Goal: Task Accomplishment & Management: Manage account settings

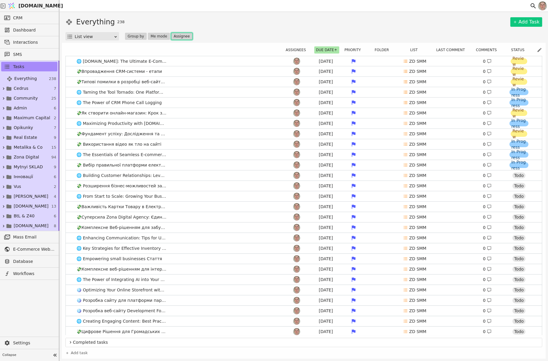
click at [179, 35] on button "Assignee" at bounding box center [181, 36] width 21 height 7
click at [191, 59] on span "[DEMOGRAPHIC_DATA]" at bounding box center [202, 58] width 40 height 6
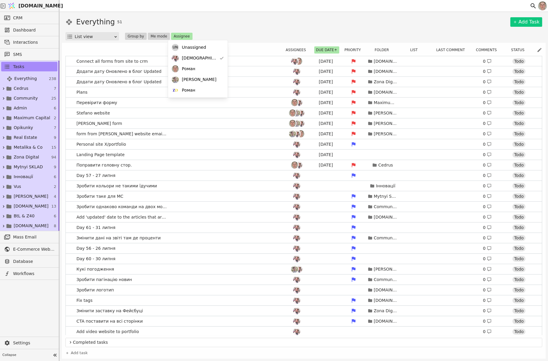
click at [287, 25] on div "Everything 51 Add Task" at bounding box center [303, 22] width 477 height 11
click at [186, 60] on link "Connect all forms from site to crm [DATE] [DOMAIN_NAME] 0 Todo" at bounding box center [304, 61] width 476 height 10
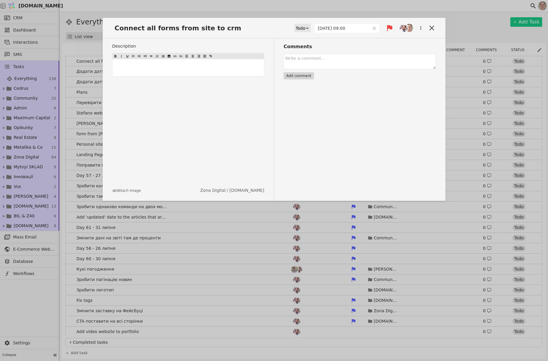
click at [250, 10] on div "Connect all forms from site to crm Todo [DATE] 09:00 Description ﻿ Attach Image…" at bounding box center [274, 180] width 548 height 361
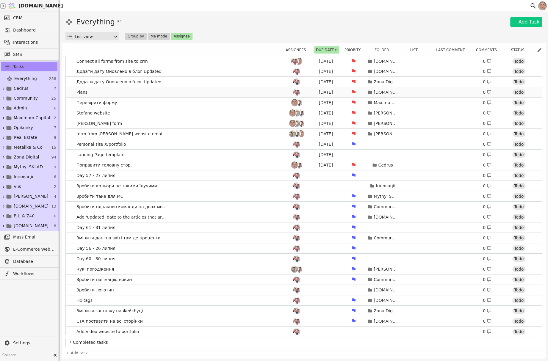
click at [201, 93] on link "Plans [DATE] [DOMAIN_NAME] 0 Todo" at bounding box center [304, 92] width 476 height 10
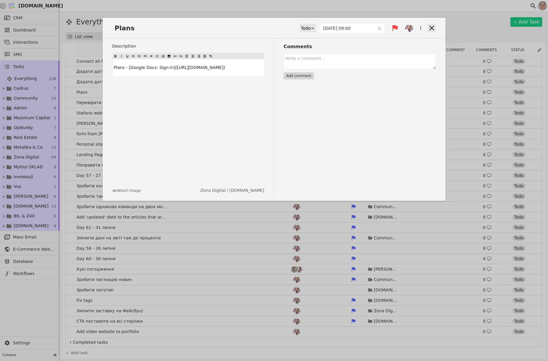
click at [435, 28] on icon at bounding box center [432, 28] width 8 height 8
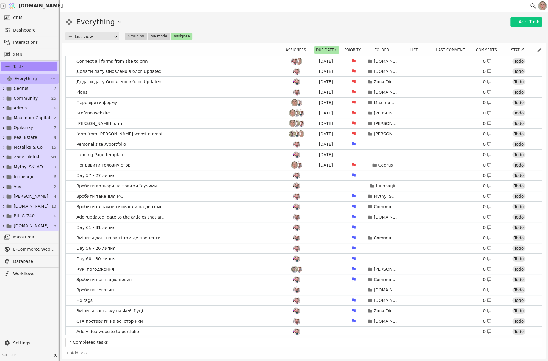
click at [52, 78] on icon at bounding box center [53, 79] width 6 height 6
click at [72, 103] on span "Add new folder" at bounding box center [78, 106] width 32 height 6
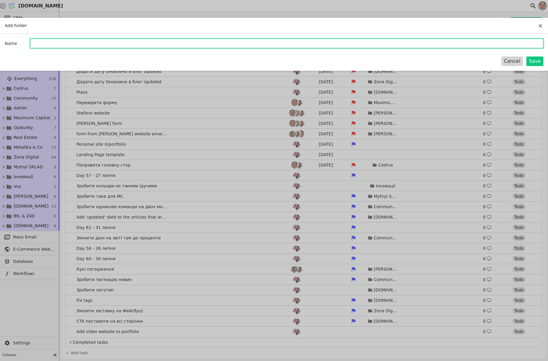
click at [73, 43] on input "Add Folder" at bounding box center [286, 44] width 513 height 10
type input "О"
type input "KhoSaRo"
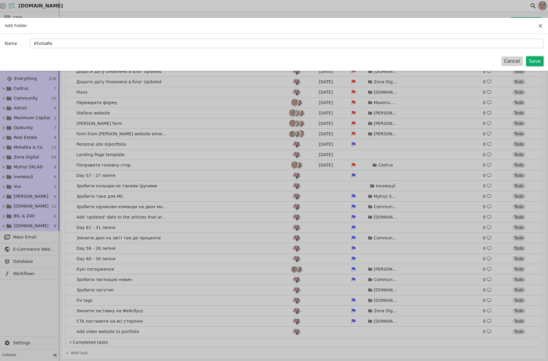
click at [537, 62] on button "Save" at bounding box center [534, 62] width 17 height 10
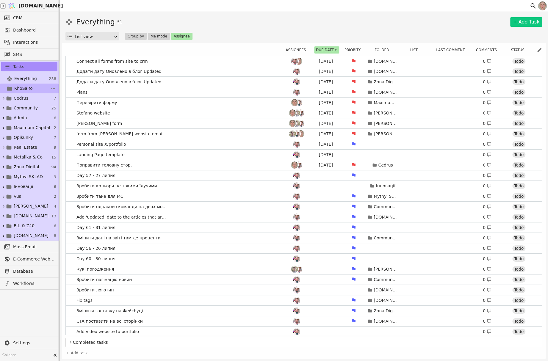
click at [33, 90] on link "KhoSaRo 0" at bounding box center [29, 89] width 59 height 10
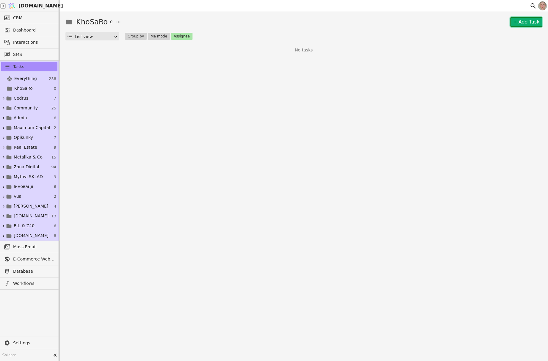
click at [526, 23] on link "Add Task" at bounding box center [526, 22] width 32 height 10
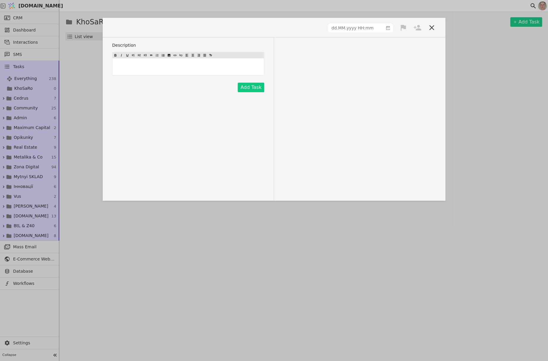
click at [131, 28] on span at bounding box center [130, 28] width 36 height 10
type input "dd.MM.yyyy HH:mm"
drag, startPoint x: 356, startPoint y: 28, endPoint x: 353, endPoint y: 28, distance: 3.3
click at [353, 28] on input "dd.MM.yyyy HH:mm" at bounding box center [355, 28] width 55 height 8
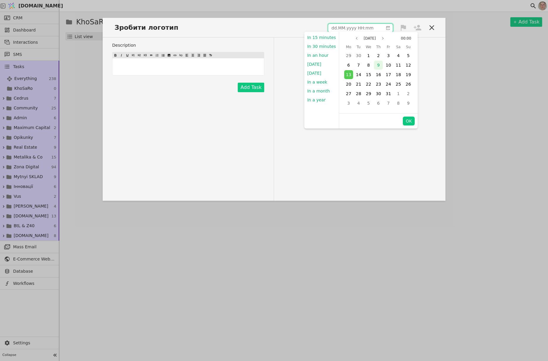
click at [377, 64] on div "9" at bounding box center [378, 65] width 9 height 9
click at [408, 120] on button "OK" at bounding box center [409, 121] width 12 height 9
type input "[DATE] 00:00"
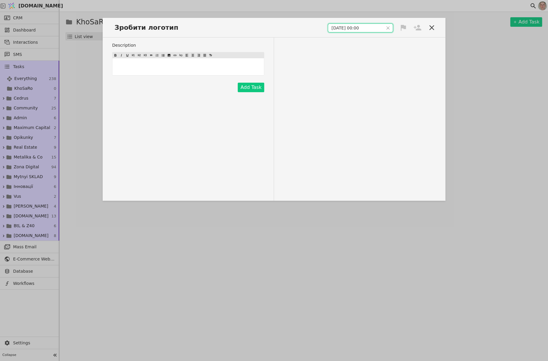
click at [403, 27] on icon at bounding box center [403, 28] width 5 height 6
drag, startPoint x: 399, startPoint y: 39, endPoint x: 425, endPoint y: 33, distance: 26.3
click at [399, 39] on div "High" at bounding box center [383, 39] width 60 height 10
click at [417, 27] on icon at bounding box center [417, 28] width 8 height 8
click at [404, 39] on div "[DEMOGRAPHIC_DATA]" at bounding box center [398, 39] width 60 height 11
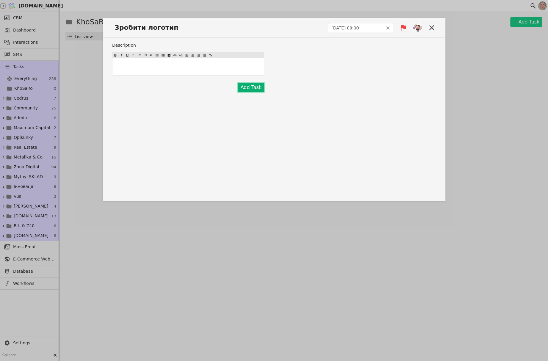
click at [257, 87] on button "Add Task" at bounding box center [251, 88] width 26 height 10
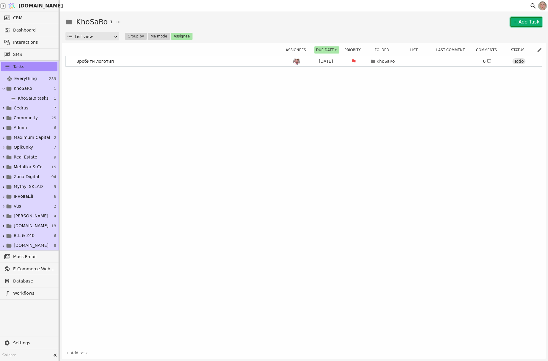
click at [523, 21] on link "Add Task" at bounding box center [526, 22] width 32 height 10
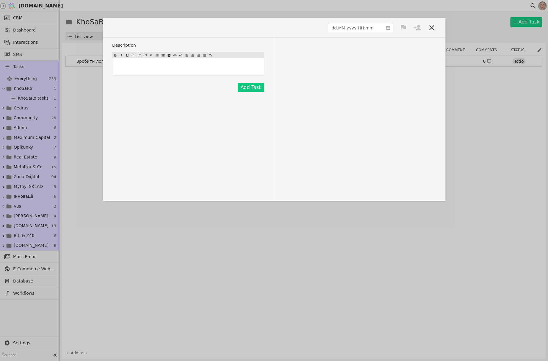
click at [130, 28] on span at bounding box center [130, 28] width 36 height 10
type input "dd.MM.yyyy HH:mm"
click at [351, 26] on input "dd.MM.yyyy HH:mm" at bounding box center [355, 28] width 55 height 8
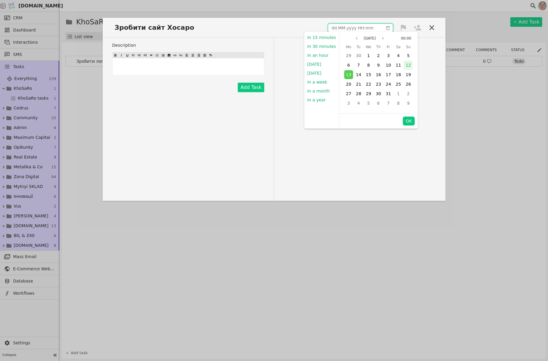
click at [409, 66] on div "12" at bounding box center [408, 65] width 10 height 10
drag, startPoint x: 405, startPoint y: 121, endPoint x: 405, endPoint y: 112, distance: 8.3
click at [405, 121] on button "OK" at bounding box center [409, 121] width 12 height 9
type input "[DATE] 00:00"
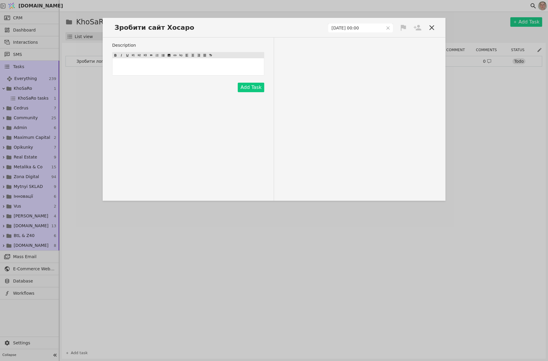
click at [403, 27] on icon at bounding box center [403, 28] width 5 height 6
click at [398, 39] on div "High" at bounding box center [383, 39] width 60 height 10
click at [417, 28] on icon at bounding box center [417, 28] width 8 height 8
click at [405, 43] on div "[DEMOGRAPHIC_DATA]" at bounding box center [398, 39] width 60 height 11
drag, startPoint x: 301, startPoint y: 101, endPoint x: 284, endPoint y: 101, distance: 16.4
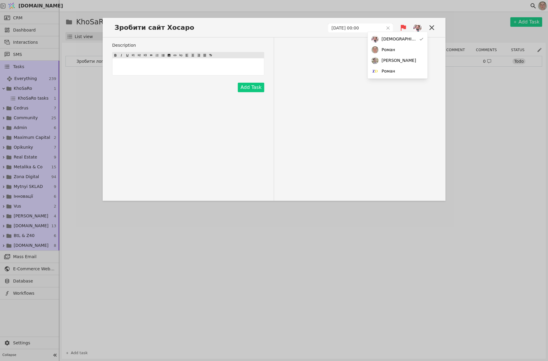
click at [300, 101] on div "Description ﻿ Add Task" at bounding box center [274, 118] width 343 height 163
click at [252, 88] on button "Add Task" at bounding box center [251, 88] width 26 height 10
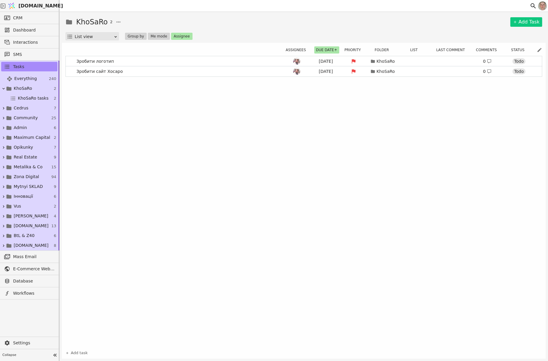
drag, startPoint x: 33, startPoint y: 76, endPoint x: 311, endPoint y: 27, distance: 282.2
click at [33, 76] on span "Everything" at bounding box center [25, 79] width 23 height 6
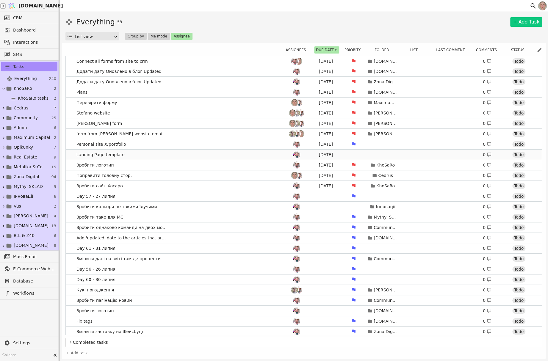
click at [208, 151] on link "Landing Page template [DATE] 0 Todo" at bounding box center [304, 155] width 476 height 10
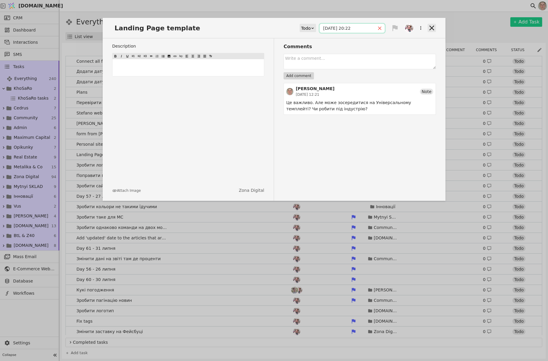
drag, startPoint x: 378, startPoint y: 28, endPoint x: 430, endPoint y: 27, distance: 52.7
click at [378, 28] on icon "close" at bounding box center [380, 28] width 4 height 4
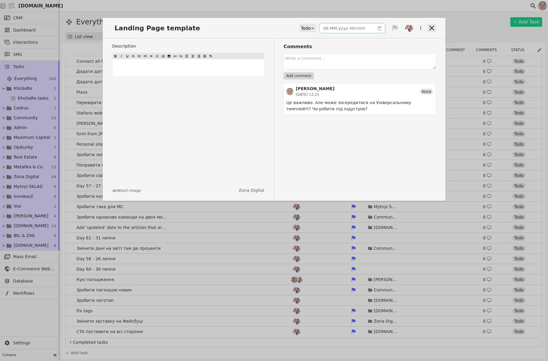
click at [432, 27] on icon at bounding box center [432, 28] width 8 height 8
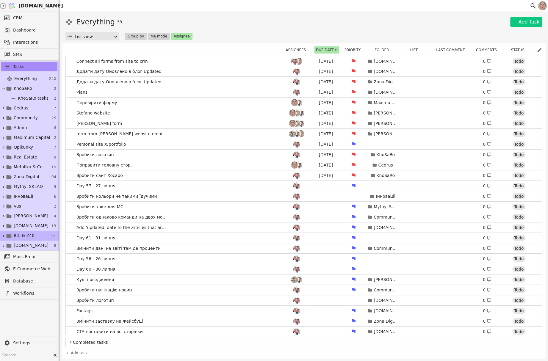
click at [37, 236] on link "BtL & Z40 6" at bounding box center [29, 236] width 59 height 10
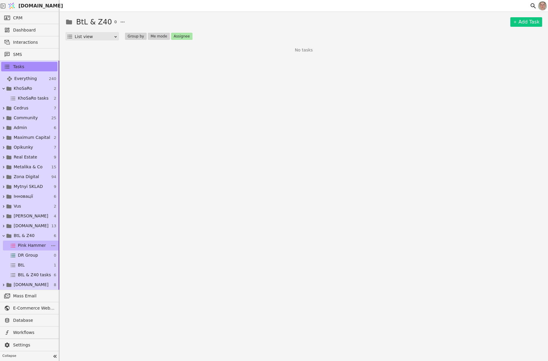
click at [39, 246] on span "Pink Hammer" at bounding box center [32, 245] width 28 height 6
click at [175, 37] on button "Assignee" at bounding box center [181, 36] width 21 height 7
click at [183, 46] on span "Unassigned" at bounding box center [194, 47] width 24 height 6
click at [184, 46] on span "Unassigned" at bounding box center [194, 47] width 24 height 6
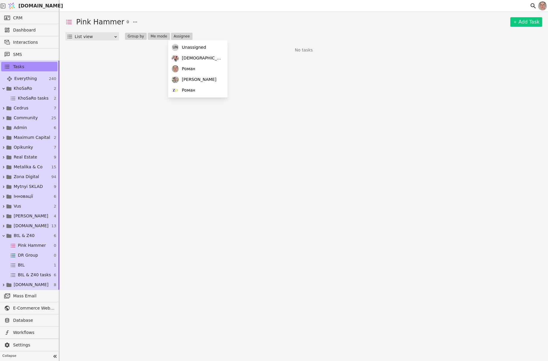
click at [216, 20] on div "Pink Hammer 0 Add Task" at bounding box center [303, 22] width 477 height 11
click at [43, 247] on link "Pink Hammer 0" at bounding box center [31, 246] width 56 height 10
click at [52, 245] on icon at bounding box center [53, 246] width 6 height 6
click at [70, 272] on span "Delete list" at bounding box center [72, 273] width 21 height 6
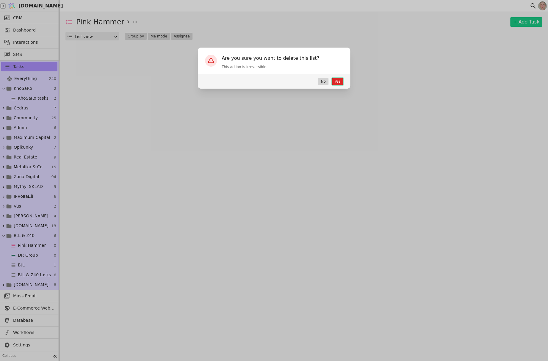
click at [337, 82] on button "Yes" at bounding box center [337, 81] width 11 height 7
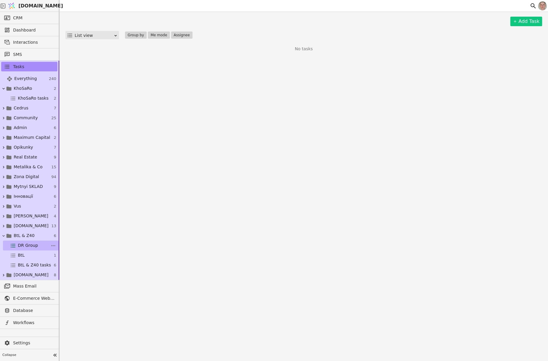
click at [34, 246] on span "DR Group" at bounding box center [28, 245] width 20 height 6
click at [53, 245] on icon at bounding box center [53, 245] width 4 height 1
click at [81, 275] on button "Delete list" at bounding box center [81, 273] width 60 height 10
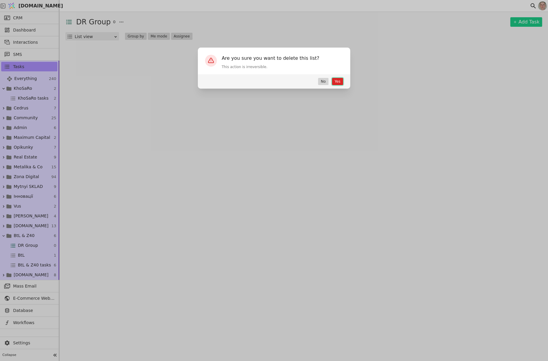
click at [336, 81] on button "Yes" at bounding box center [337, 81] width 11 height 7
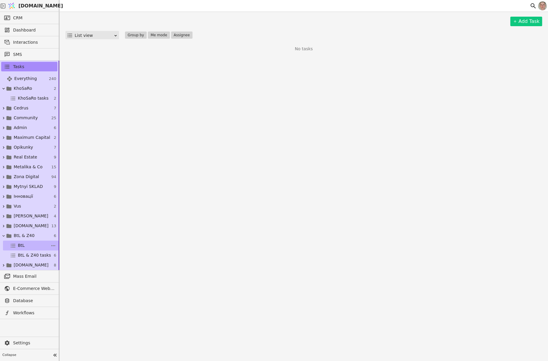
click at [37, 244] on link "BtL 1" at bounding box center [31, 246] width 56 height 10
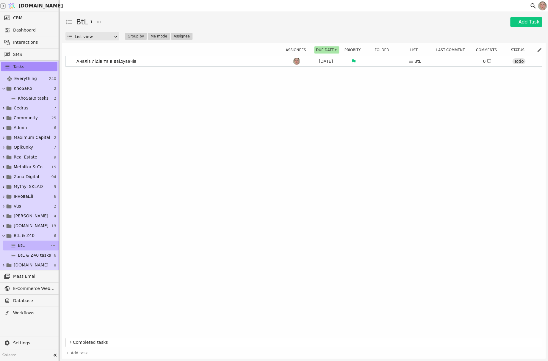
click at [35, 243] on link "BtL 1" at bounding box center [31, 246] width 56 height 10
click at [525, 22] on link "Add Task" at bounding box center [526, 22] width 32 height 10
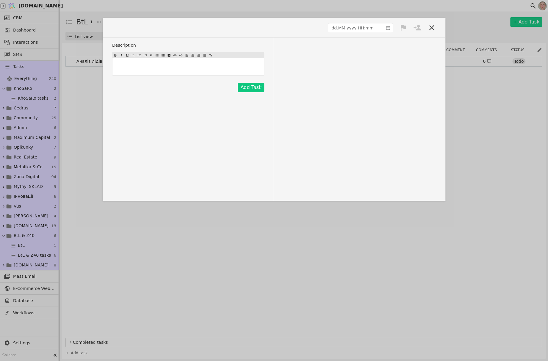
click at [127, 28] on span at bounding box center [130, 28] width 36 height 10
click at [163, 62] on div "﻿" at bounding box center [187, 66] width 151 height 17
type input "dd.MM.yyyy HH:mm"
click at [367, 25] on input "dd.MM.yyyy HH:mm" at bounding box center [355, 28] width 55 height 8
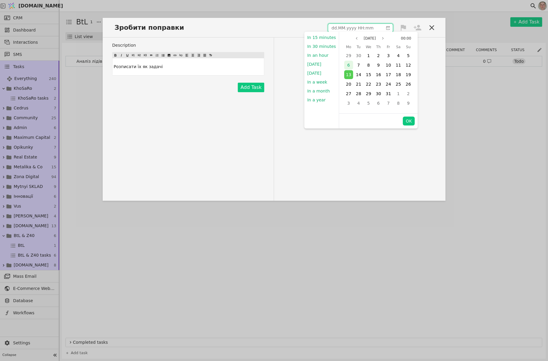
click at [347, 65] on span "6" at bounding box center [348, 65] width 3 height 5
click at [403, 120] on button "OK" at bounding box center [409, 121] width 12 height 9
type input "[DATE] 00:00"
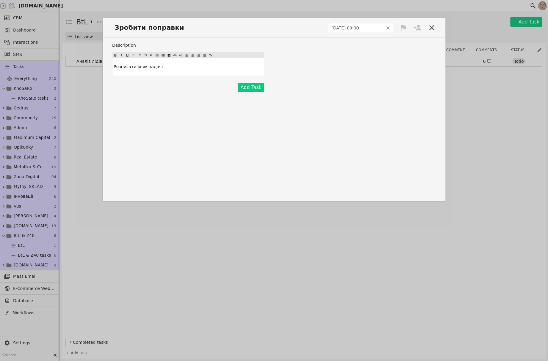
click at [403, 25] on icon at bounding box center [403, 28] width 5 height 6
click at [395, 36] on div "High" at bounding box center [383, 39] width 60 height 10
click at [418, 27] on icon at bounding box center [418, 28] width 8 height 6
click at [405, 40] on div "[DEMOGRAPHIC_DATA]" at bounding box center [398, 39] width 60 height 11
click at [245, 89] on button "Add Task" at bounding box center [251, 88] width 26 height 10
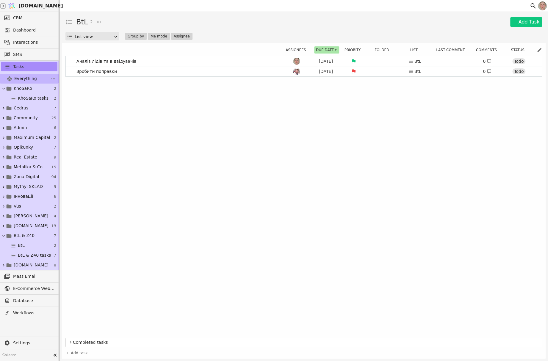
click at [31, 76] on span "Everything" at bounding box center [25, 79] width 23 height 6
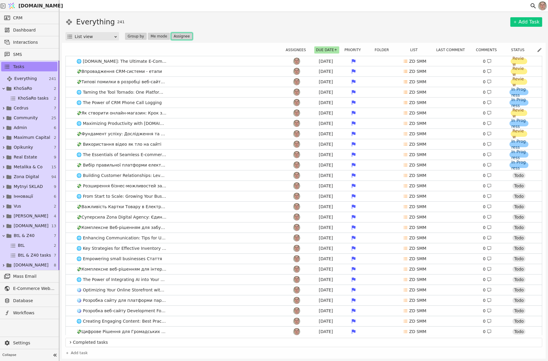
click at [176, 38] on button "Assignee" at bounding box center [181, 36] width 21 height 7
click at [186, 58] on span "[DEMOGRAPHIC_DATA]" at bounding box center [202, 58] width 40 height 6
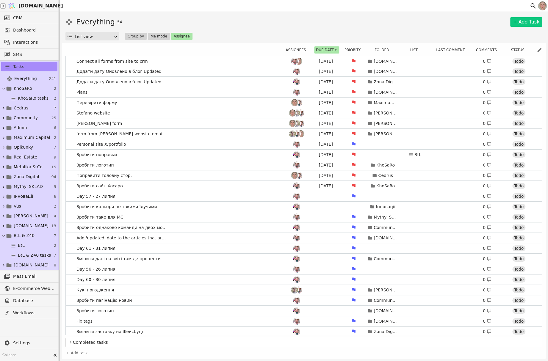
click at [323, 26] on div "Everything 54 Add Task" at bounding box center [303, 22] width 477 height 11
click at [177, 163] on link "Зробити логотип [DATE] KhoSaRo 0 Todo" at bounding box center [304, 165] width 476 height 10
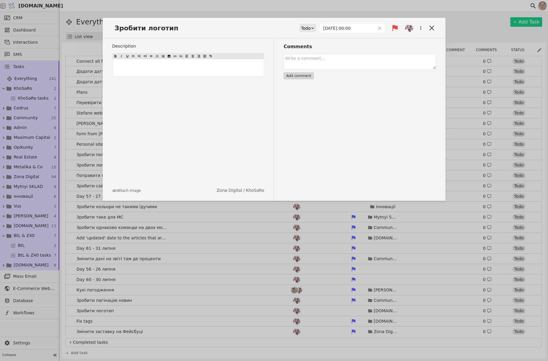
click at [192, 25] on div "Зробити логотип Todo [DATE] 00:00" at bounding box center [274, 31] width 343 height 16
click at [169, 30] on span "Зробити логотип" at bounding box center [148, 28] width 72 height 10
click at [430, 29] on icon at bounding box center [431, 28] width 5 height 5
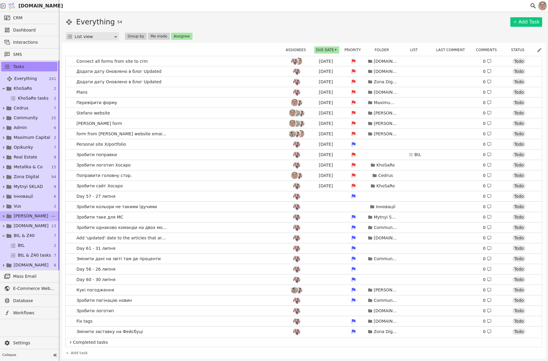
click at [34, 218] on link "[PERSON_NAME] 4" at bounding box center [29, 216] width 59 height 10
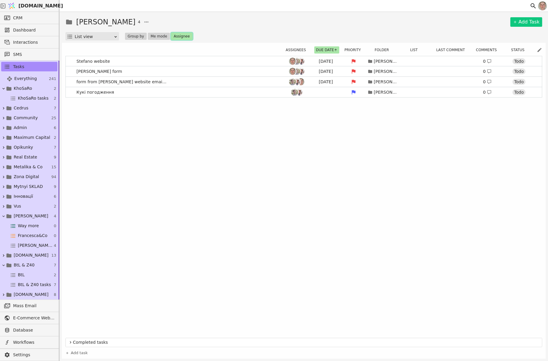
click at [177, 35] on button "Assignee" at bounding box center [181, 36] width 21 height 7
click at [200, 58] on div "[DEMOGRAPHIC_DATA]" at bounding box center [198, 58] width 60 height 11
click at [252, 18] on div "[PERSON_NAME] 4 Add Task" at bounding box center [303, 22] width 477 height 11
drag, startPoint x: 522, startPoint y: 21, endPoint x: 516, endPoint y: 22, distance: 6.3
click at [522, 21] on link "Add Task" at bounding box center [526, 22] width 32 height 10
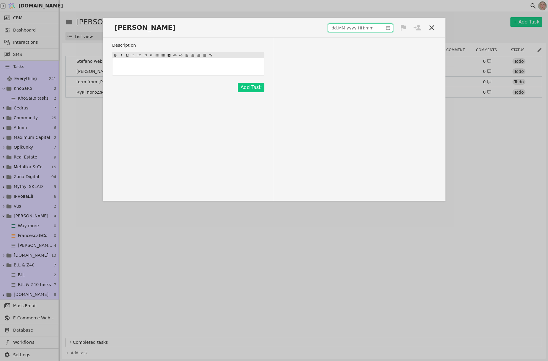
type input "dd.MM.yyyy HH:mm"
click at [357, 26] on input "dd.MM.yyyy HH:mm" at bounding box center [355, 28] width 55 height 8
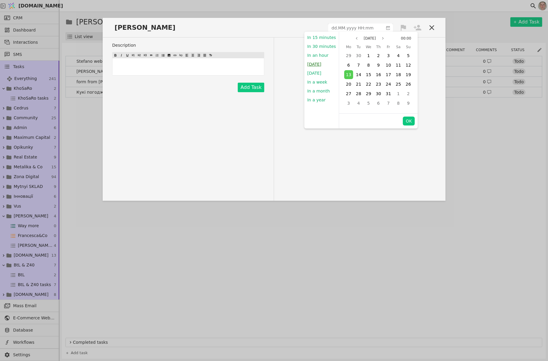
click at [315, 62] on button "[DATE]" at bounding box center [314, 64] width 20 height 9
type input "[DATE] 13:23"
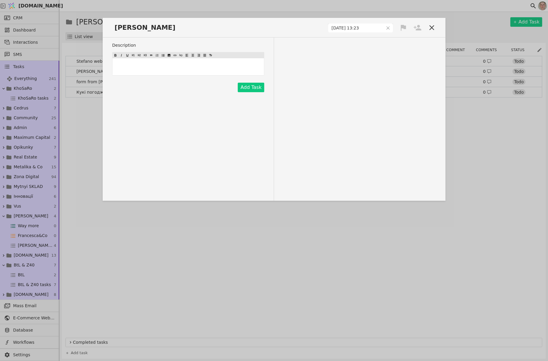
drag, startPoint x: 404, startPoint y: 23, endPoint x: 403, endPoint y: 27, distance: 4.2
click at [404, 23] on div "[PERSON_NAME] вебсайт [DATE] 13:23" at bounding box center [274, 30] width 343 height 15
click at [402, 28] on icon at bounding box center [403, 28] width 5 height 6
click at [395, 35] on div "High" at bounding box center [383, 39] width 60 height 10
click at [419, 27] on icon at bounding box center [418, 28] width 8 height 6
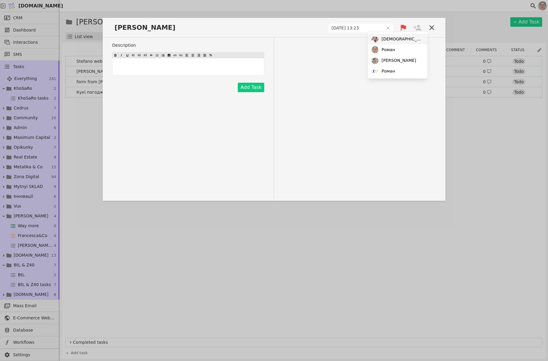
click at [406, 41] on div "[DEMOGRAPHIC_DATA]" at bounding box center [398, 39] width 60 height 11
drag, startPoint x: 280, startPoint y: 106, endPoint x: 264, endPoint y: 99, distance: 17.3
click at [280, 106] on div "Description ﻿ Add Task" at bounding box center [274, 118] width 343 height 163
click at [256, 85] on button "Add Task" at bounding box center [251, 88] width 26 height 10
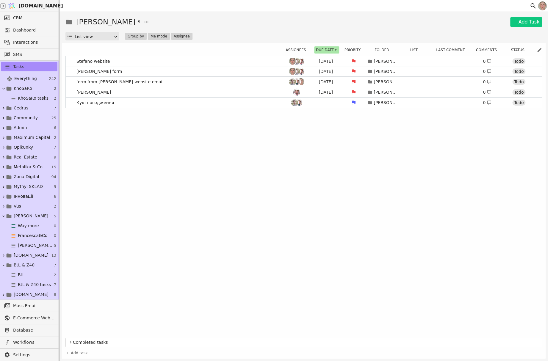
click at [195, 140] on div "[PERSON_NAME] website [DATE] [PERSON_NAME] 0 [PERSON_NAME] form [DATE] [PERSON_…" at bounding box center [303, 196] width 477 height 280
click at [33, 226] on span "Way more" at bounding box center [28, 226] width 21 height 6
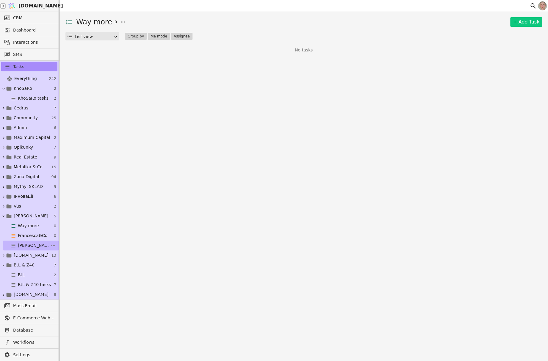
click at [33, 246] on span "[PERSON_NAME] tasks" at bounding box center [34, 245] width 32 height 6
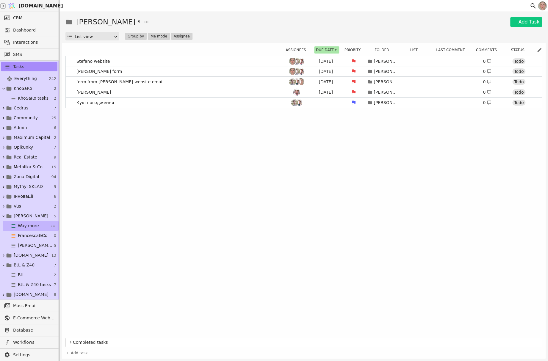
click at [31, 225] on span "Way more" at bounding box center [28, 226] width 21 height 6
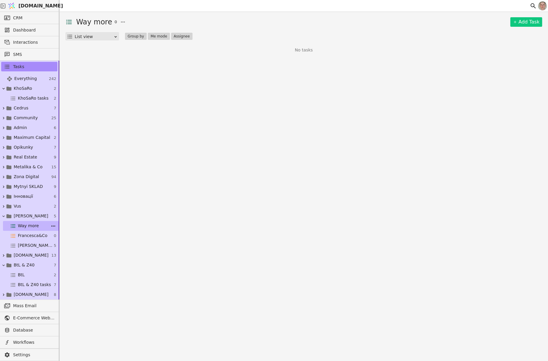
click at [50, 225] on icon at bounding box center [53, 226] width 6 height 6
click at [212, 205] on div "Way more 0 Add Task List view Group by Me mode Assignee No tasks" at bounding box center [304, 186] width 489 height 349
click at [3, 147] on icon at bounding box center [3, 147] width 5 height 5
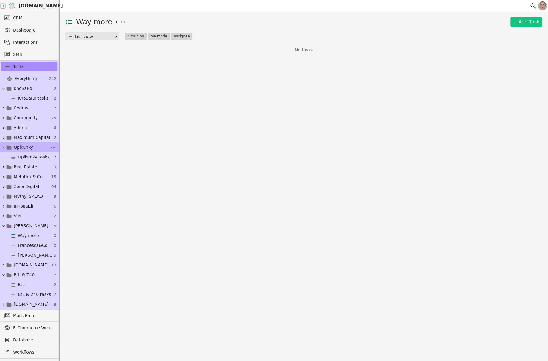
click at [3, 147] on icon at bounding box center [3, 147] width 5 height 5
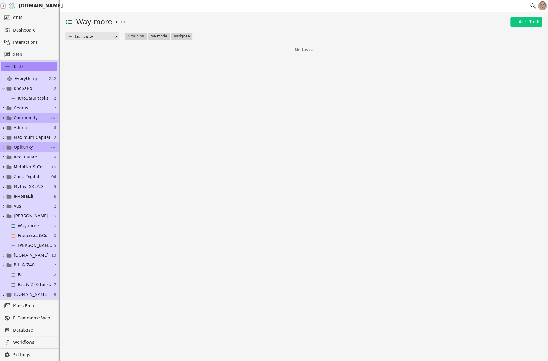
click at [4, 118] on icon at bounding box center [3, 118] width 1 height 2
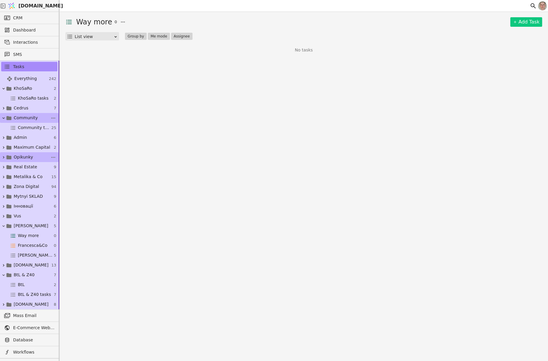
click at [4, 118] on icon at bounding box center [3, 117] width 2 height 1
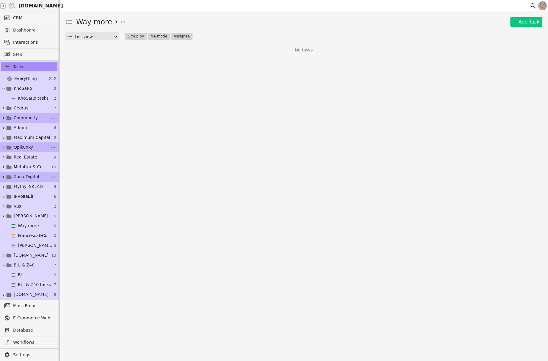
click at [4, 176] on icon at bounding box center [3, 177] width 5 height 5
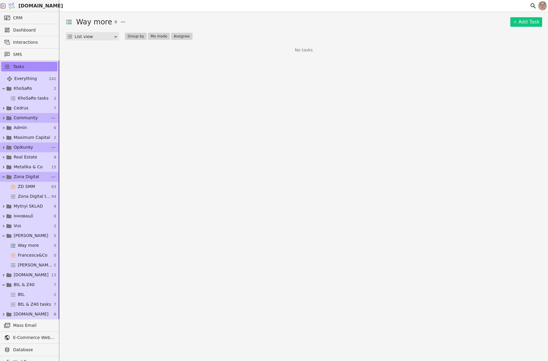
click at [5, 176] on icon at bounding box center [3, 177] width 5 height 5
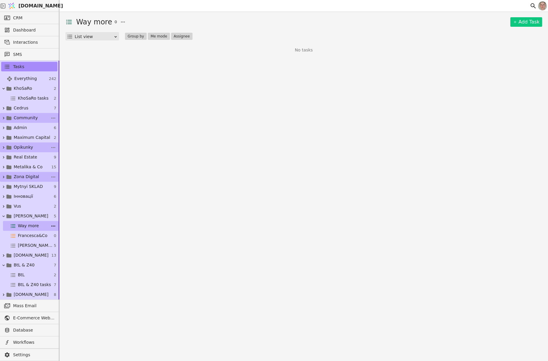
click at [50, 225] on icon at bounding box center [53, 226] width 6 height 6
click at [74, 255] on span "Delete list" at bounding box center [67, 254] width 21 height 6
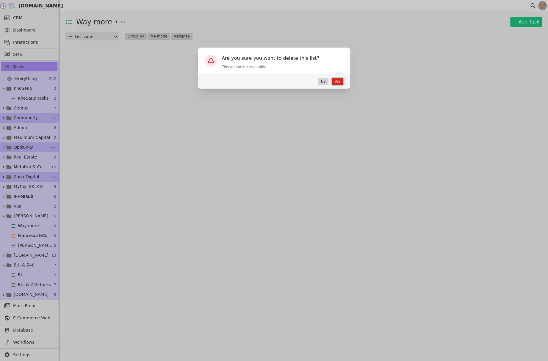
click at [334, 83] on button "Yes" at bounding box center [337, 81] width 11 height 7
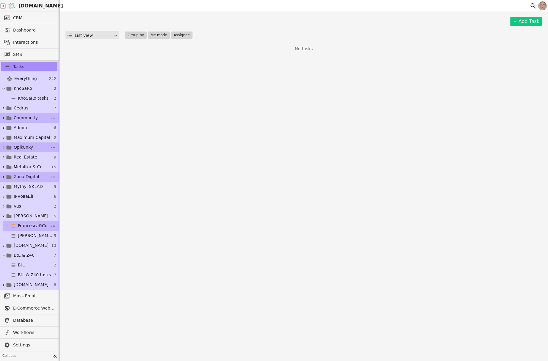
click at [53, 223] on icon at bounding box center [53, 226] width 6 height 6
click at [79, 255] on span "Delete list" at bounding box center [72, 254] width 21 height 6
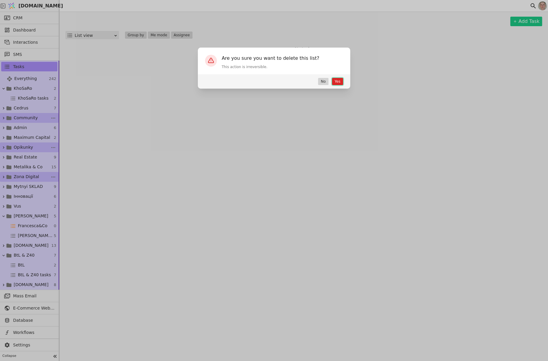
click at [338, 83] on button "Yes" at bounding box center [337, 81] width 11 height 7
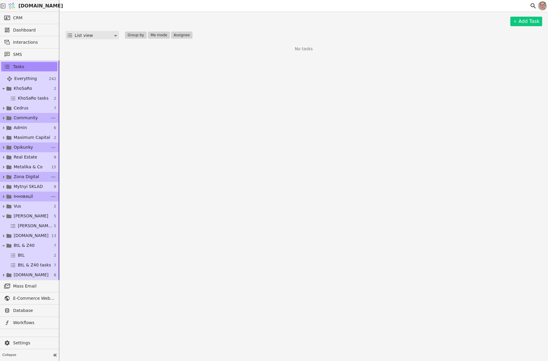
click at [3, 195] on icon at bounding box center [3, 196] width 1 height 2
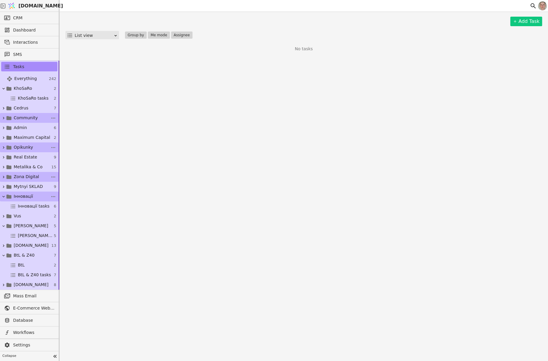
click at [32, 174] on span "Zona Digital" at bounding box center [26, 177] width 25 height 6
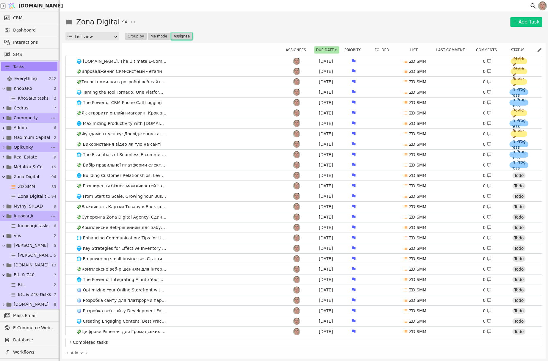
click at [176, 36] on button "Assignee" at bounding box center [181, 36] width 21 height 7
click at [184, 59] on span "[DEMOGRAPHIC_DATA]" at bounding box center [202, 58] width 40 height 6
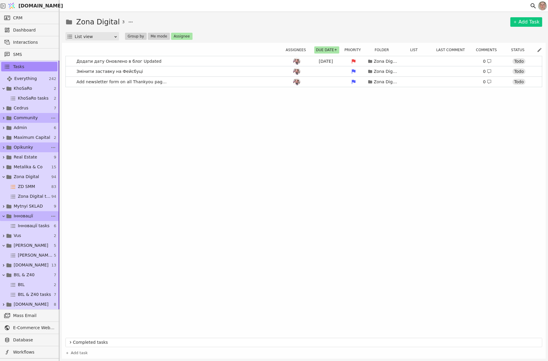
click at [251, 11] on div at bounding box center [295, 6] width 470 height 12
click at [529, 22] on link "Add Task" at bounding box center [526, 22] width 32 height 10
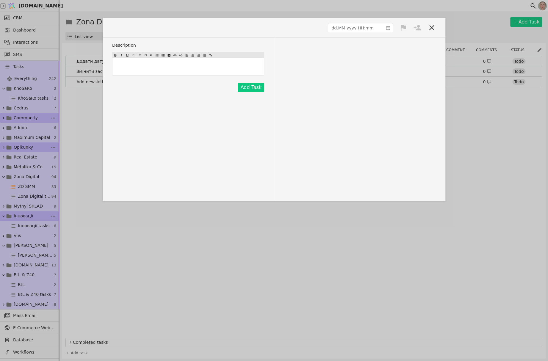
click at [129, 28] on span at bounding box center [130, 28] width 36 height 10
type input "dd.MM.yyyy HH:mm"
click at [373, 31] on input "dd.MM.yyyy HH:mm" at bounding box center [355, 28] width 55 height 8
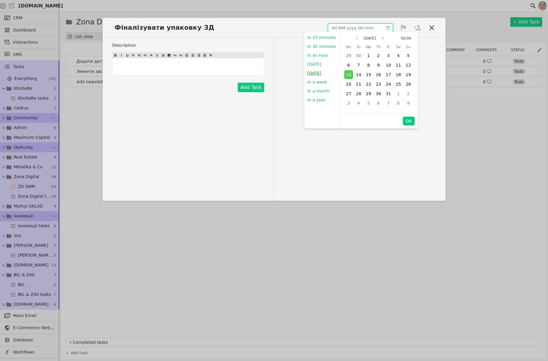
click at [319, 72] on button "[DATE]" at bounding box center [314, 73] width 20 height 9
type input "[DATE] 09:00"
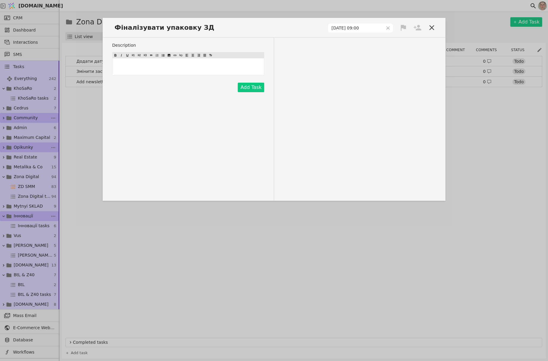
click at [405, 25] on icon at bounding box center [403, 28] width 8 height 8
click at [394, 37] on div "High" at bounding box center [383, 39] width 60 height 10
click at [417, 27] on icon at bounding box center [417, 28] width 8 height 8
click at [399, 41] on div "[DEMOGRAPHIC_DATA]" at bounding box center [398, 39] width 60 height 11
click at [251, 87] on button "Add Task" at bounding box center [251, 88] width 26 height 10
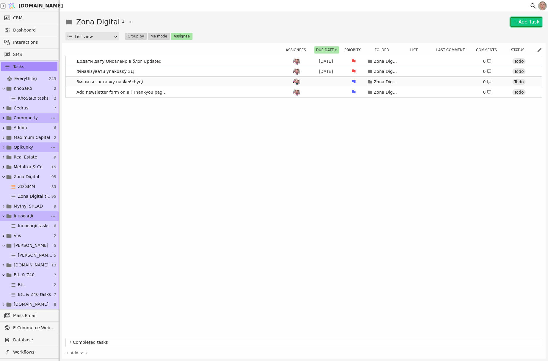
click at [258, 87] on link "Змінити заставку на Фейсбуці Zona Digital 0 Todo" at bounding box center [304, 82] width 476 height 10
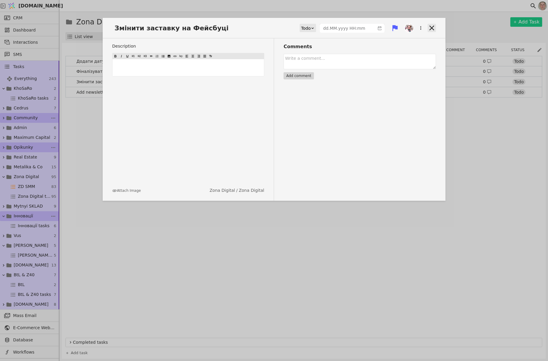
click at [432, 26] on icon at bounding box center [432, 28] width 8 height 8
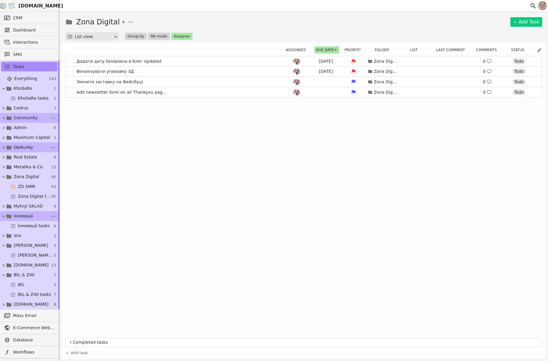
click at [231, 198] on div "Додати дату Оновлено в блог Updated [DATE] Zona Digital 0 Todo Фіналізувати упа…" at bounding box center [303, 196] width 477 height 280
click at [33, 206] on span "Mytnyi SKLAD" at bounding box center [28, 206] width 29 height 6
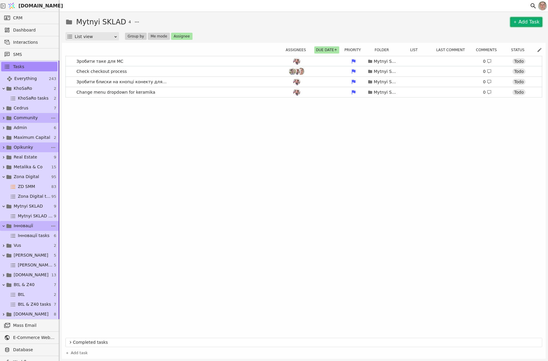
click at [531, 21] on link "Add Task" at bounding box center [526, 22] width 32 height 10
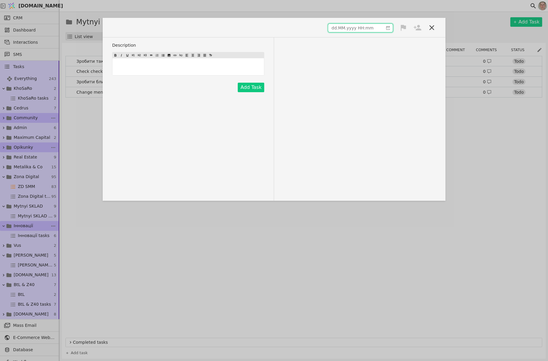
type input "dd.MM.yyyy HH:mm"
click at [358, 28] on input "dd.MM.yyyy HH:mm" at bounding box center [355, 28] width 55 height 8
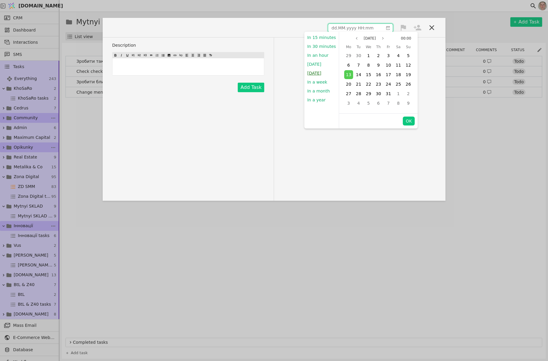
click at [319, 76] on button "[DATE]" at bounding box center [314, 73] width 20 height 9
type input "[DATE] 09:00"
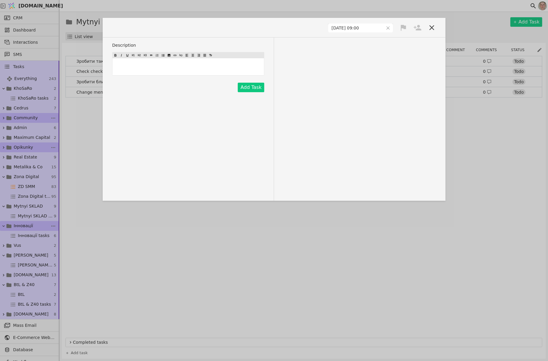
click at [401, 27] on icon at bounding box center [403, 28] width 5 height 6
click at [397, 38] on div "High" at bounding box center [383, 39] width 60 height 10
click at [418, 27] on icon at bounding box center [418, 28] width 8 height 6
click at [405, 38] on div "[DEMOGRAPHIC_DATA]" at bounding box center [398, 39] width 60 height 11
click at [165, 30] on div "[DATE] 09:00" at bounding box center [274, 30] width 343 height 15
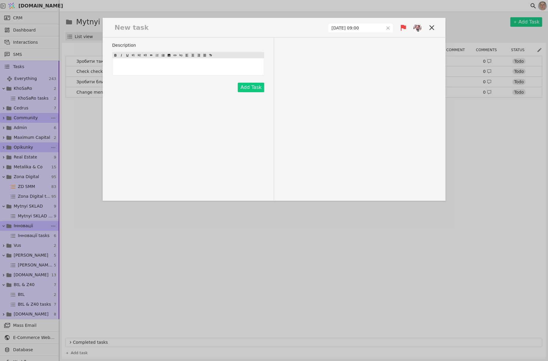
click at [118, 29] on span at bounding box center [133, 28] width 42 height 10
click at [248, 88] on button "Add Task" at bounding box center [251, 88] width 26 height 10
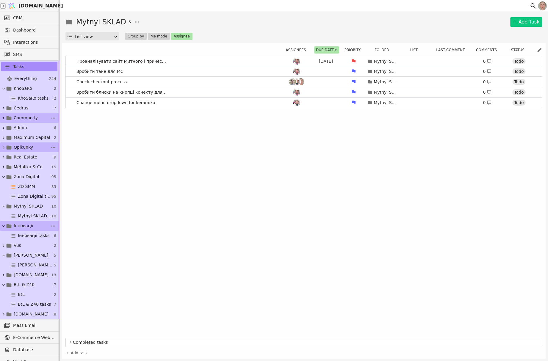
click at [242, 141] on div "Проаналізувати сайт Митного і причесати [DATE] Mytnyi SKLAD 0 Todo Зробити таке…" at bounding box center [303, 196] width 477 height 280
click at [32, 107] on link "Cedrus 7" at bounding box center [29, 108] width 59 height 10
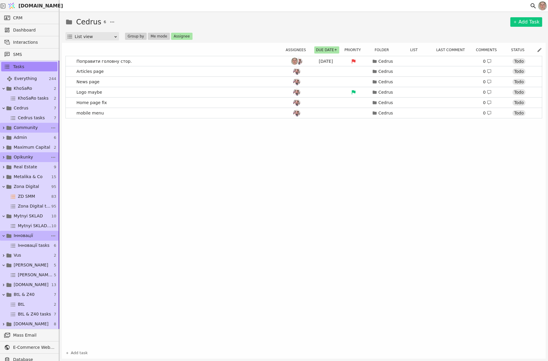
click at [29, 127] on span "Community" at bounding box center [26, 128] width 24 height 6
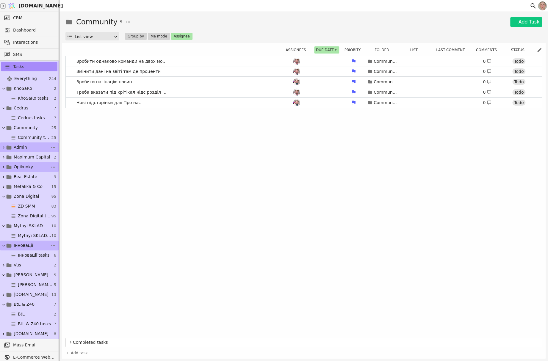
click at [29, 145] on link "Admin 6" at bounding box center [29, 148] width 59 height 10
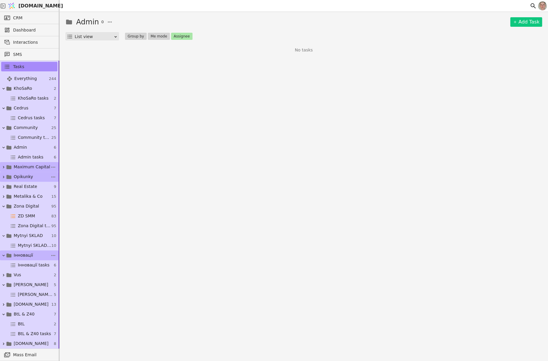
click at [34, 166] on span "Maximum Capital" at bounding box center [32, 167] width 37 height 6
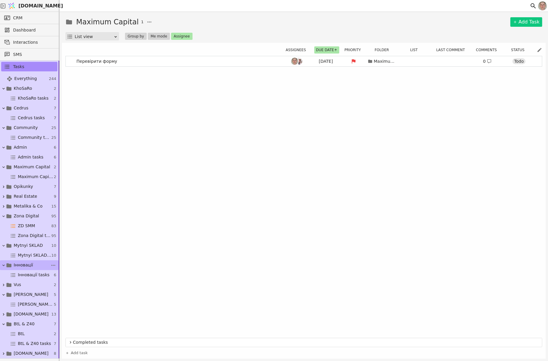
click at [30, 187] on span "Opikunky" at bounding box center [23, 187] width 19 height 6
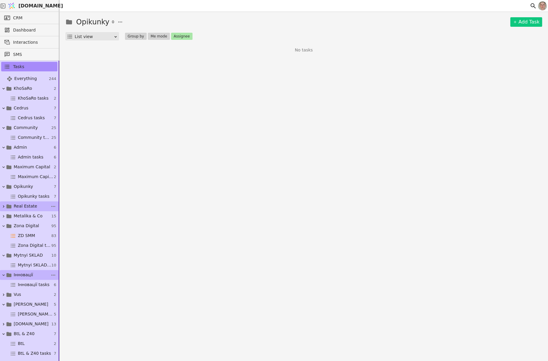
click at [33, 204] on span "Real Estate" at bounding box center [26, 206] width 24 height 6
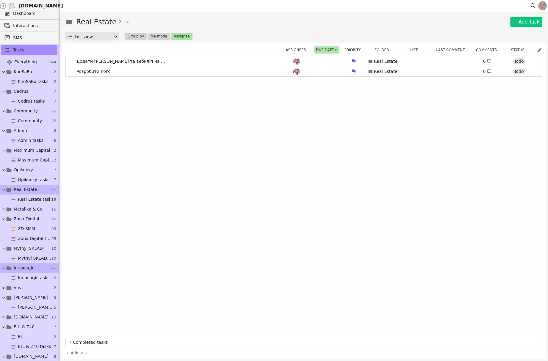
scroll to position [60, 0]
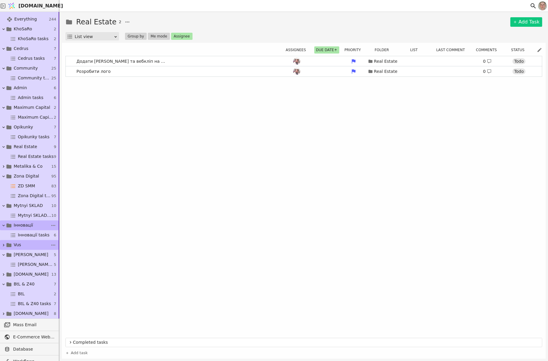
click at [30, 242] on link "Vus 2" at bounding box center [29, 245] width 59 height 10
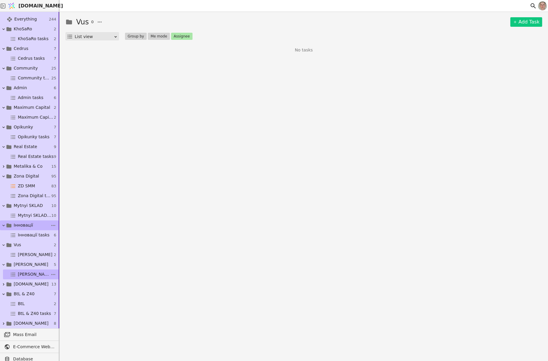
drag, startPoint x: 31, startPoint y: 284, endPoint x: 37, endPoint y: 276, distance: 10.0
click at [31, 284] on link "[DOMAIN_NAME] 13" at bounding box center [29, 284] width 59 height 10
